Goal: Information Seeking & Learning: Understand process/instructions

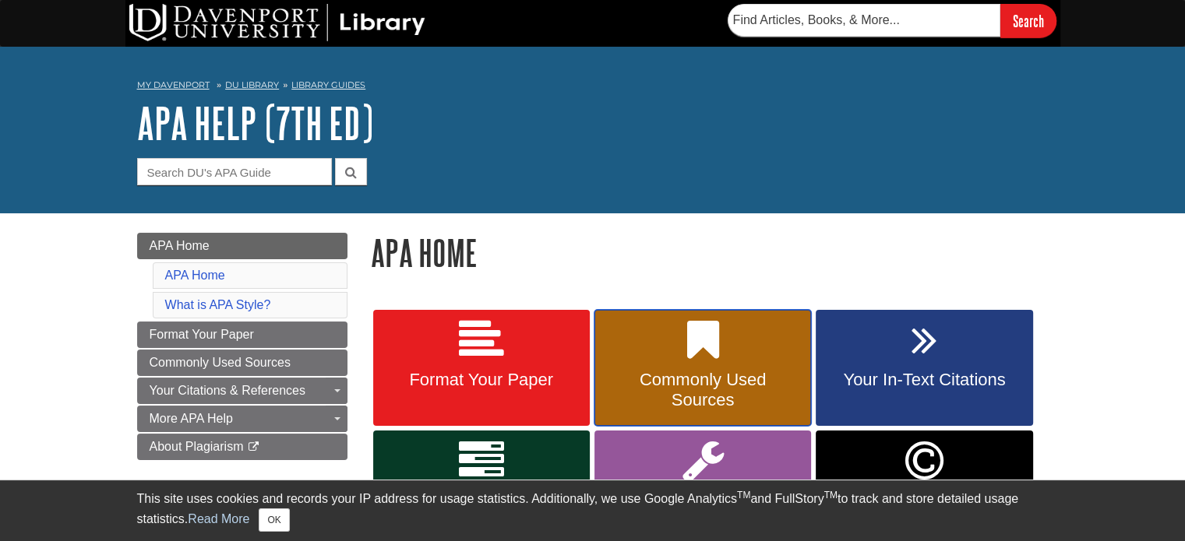
drag, startPoint x: 0, startPoint y: 0, endPoint x: 674, endPoint y: 370, distance: 768.7
click at [674, 370] on link "Commonly Used Sources" at bounding box center [702, 368] width 217 height 117
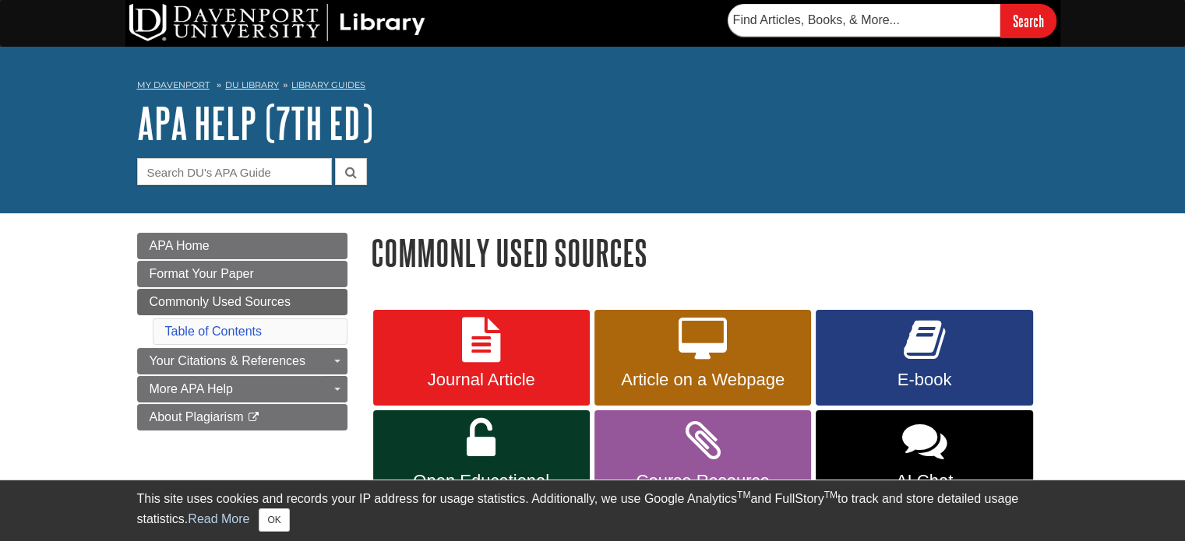
scroll to position [78, 0]
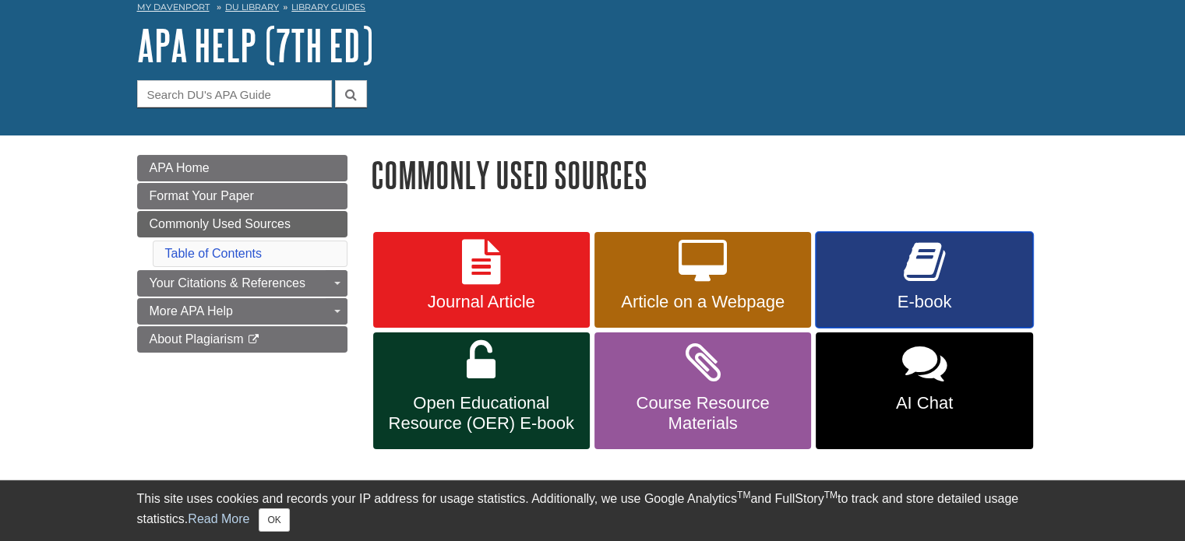
click at [881, 253] on link "E-book" at bounding box center [924, 280] width 217 height 97
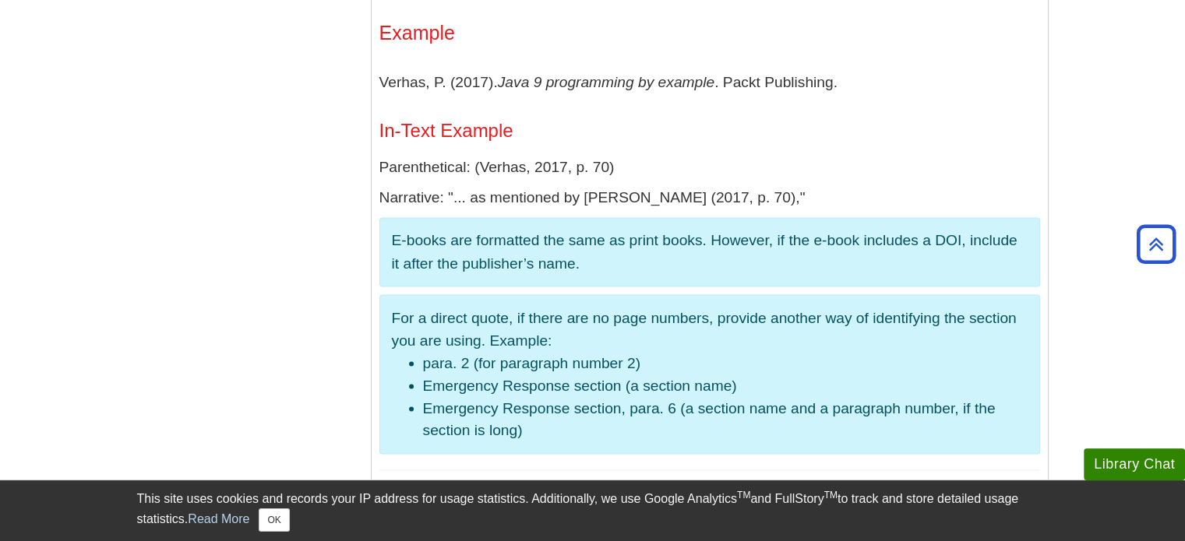
scroll to position [2713, 0]
